Goal: Check status

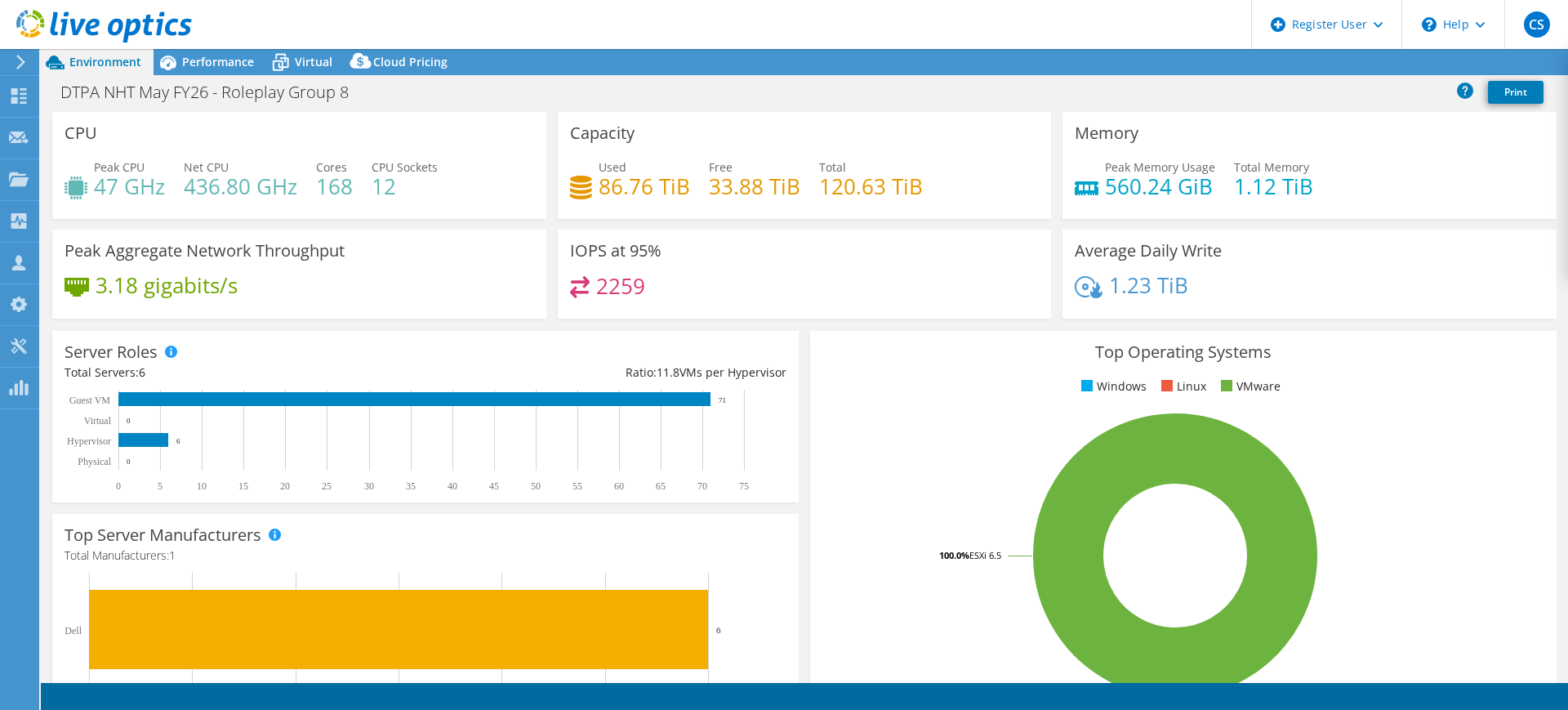
select select "USD"
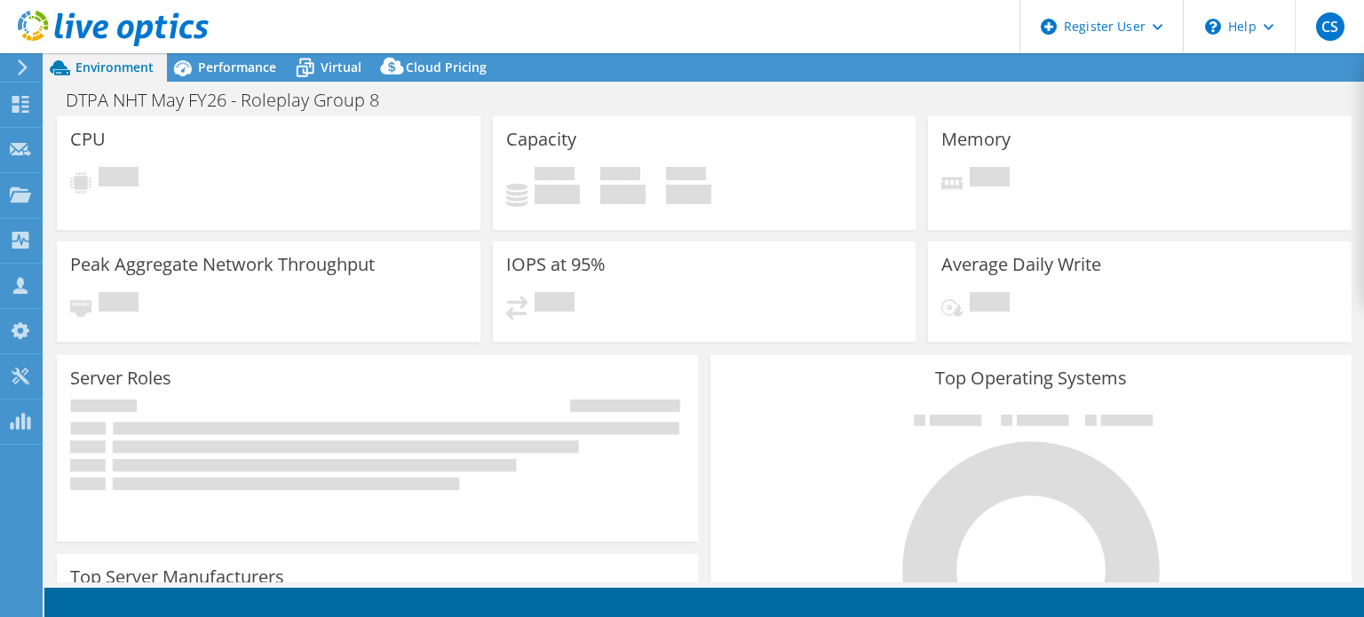
select select "USD"
